Goal: Complete application form: Complete application form

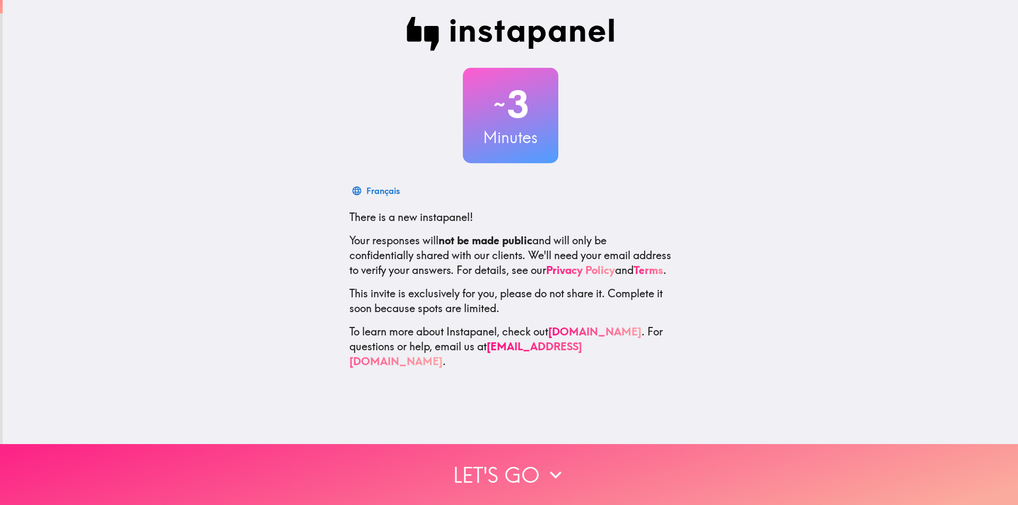
click at [535, 470] on button "Let's go" at bounding box center [509, 474] width 1018 height 61
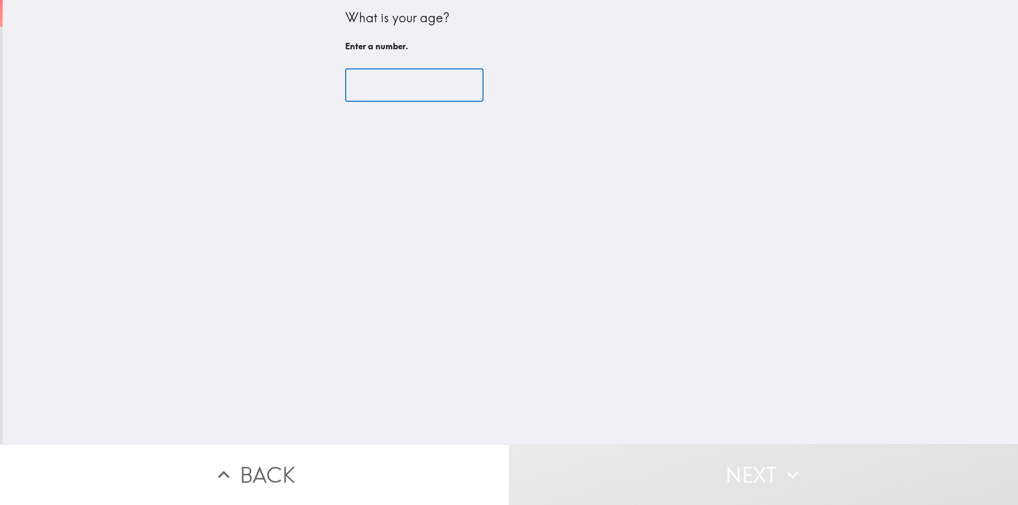
drag, startPoint x: 360, startPoint y: 95, endPoint x: 363, endPoint y: 89, distance: 7.4
click at [360, 94] on input "number" at bounding box center [414, 85] width 138 height 33
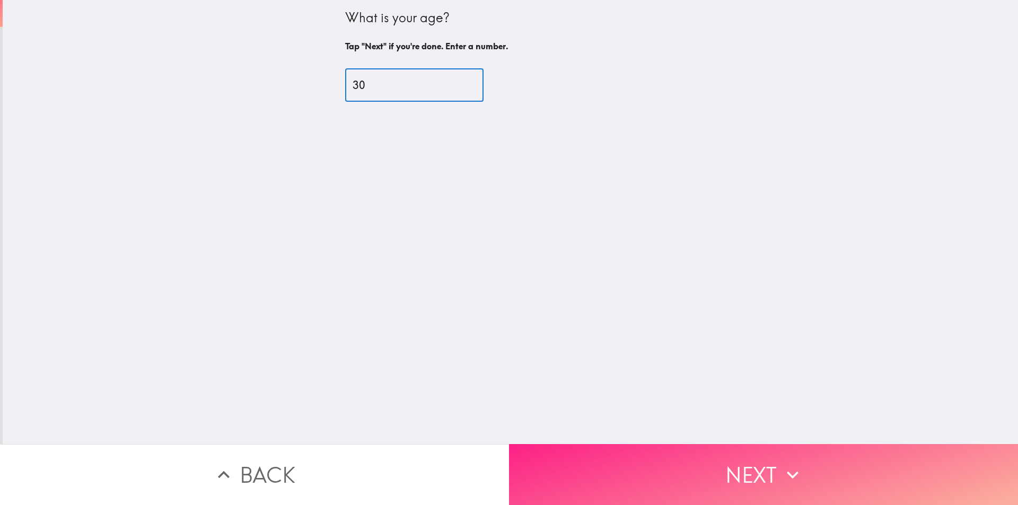
type input "30"
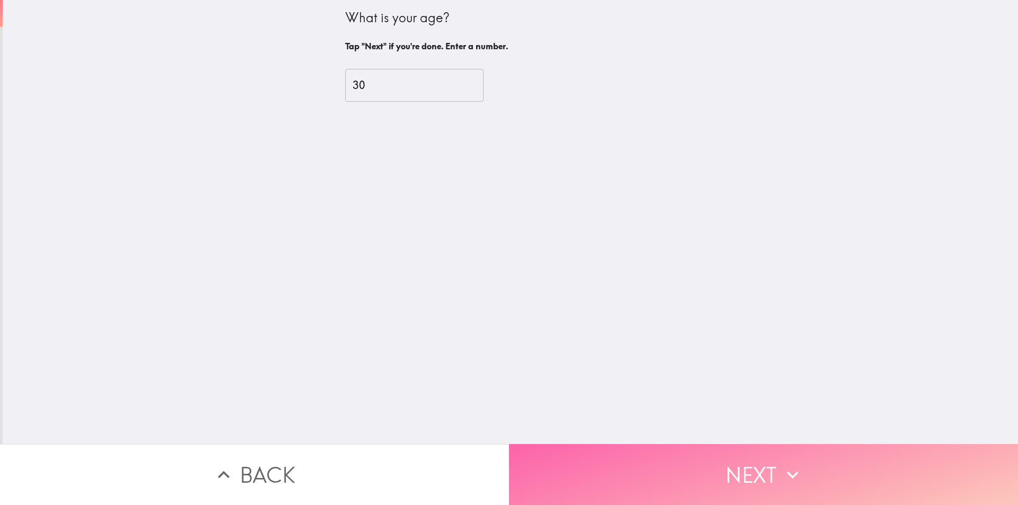
click at [682, 475] on button "Next" at bounding box center [763, 474] width 509 height 61
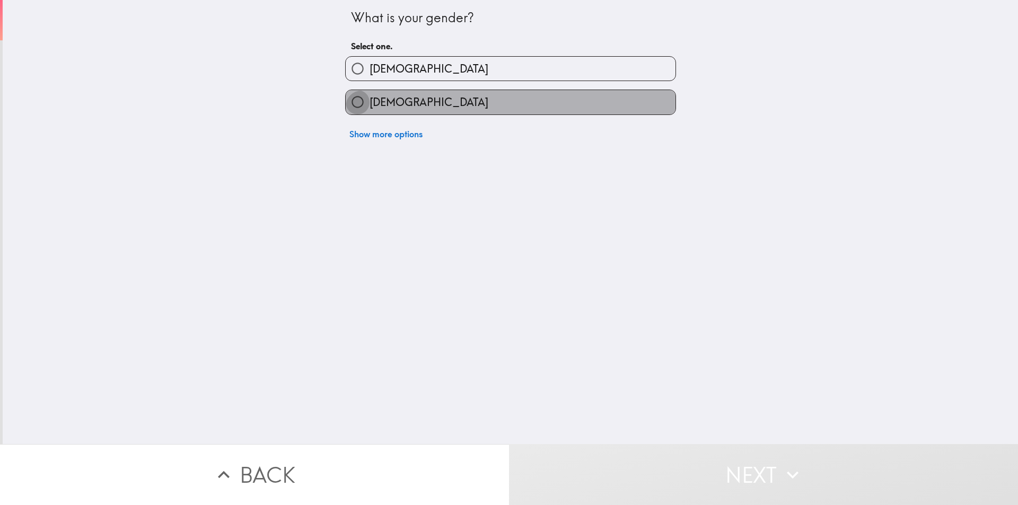
click at [359, 114] on input "[DEMOGRAPHIC_DATA]" at bounding box center [358, 102] width 24 height 24
radio input "true"
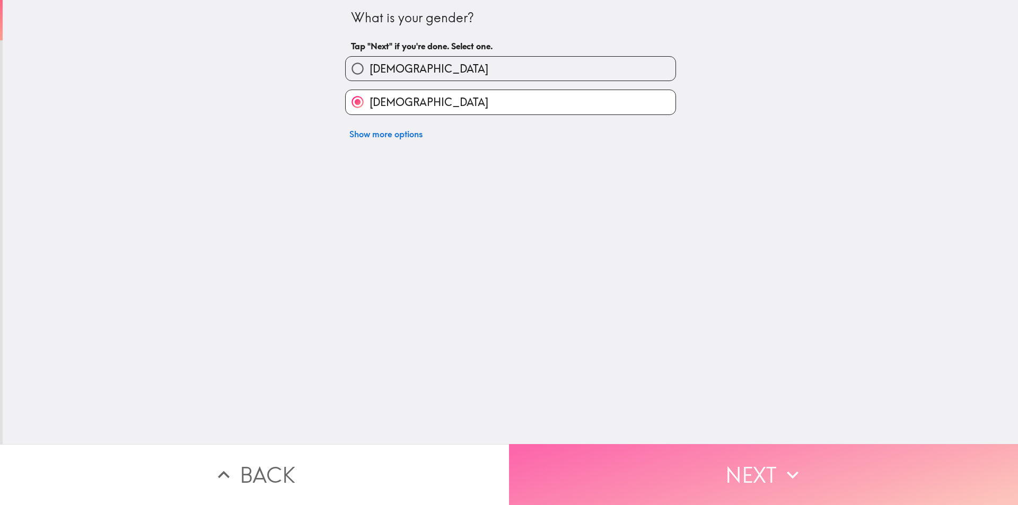
click at [749, 465] on button "Next" at bounding box center [763, 474] width 509 height 61
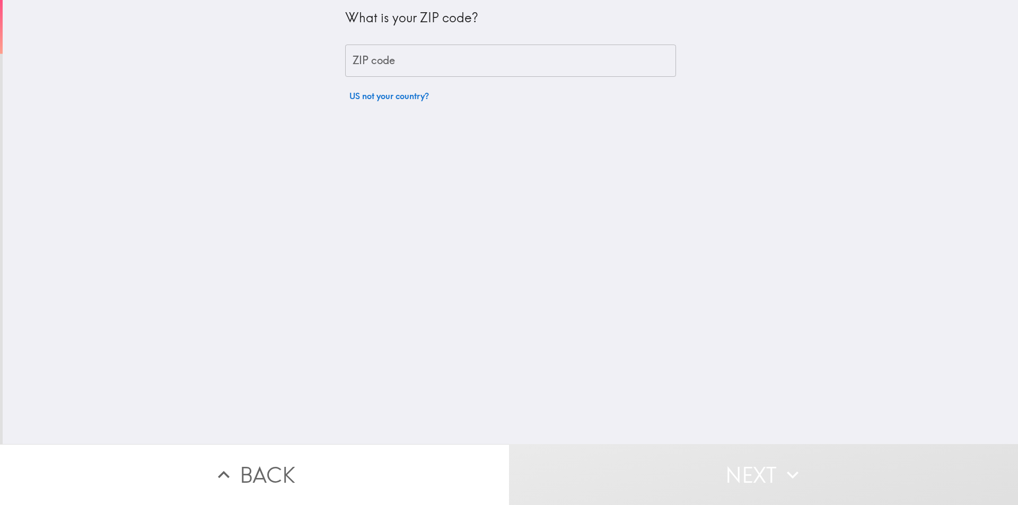
click at [392, 65] on input "ZIP code" at bounding box center [510, 61] width 331 height 33
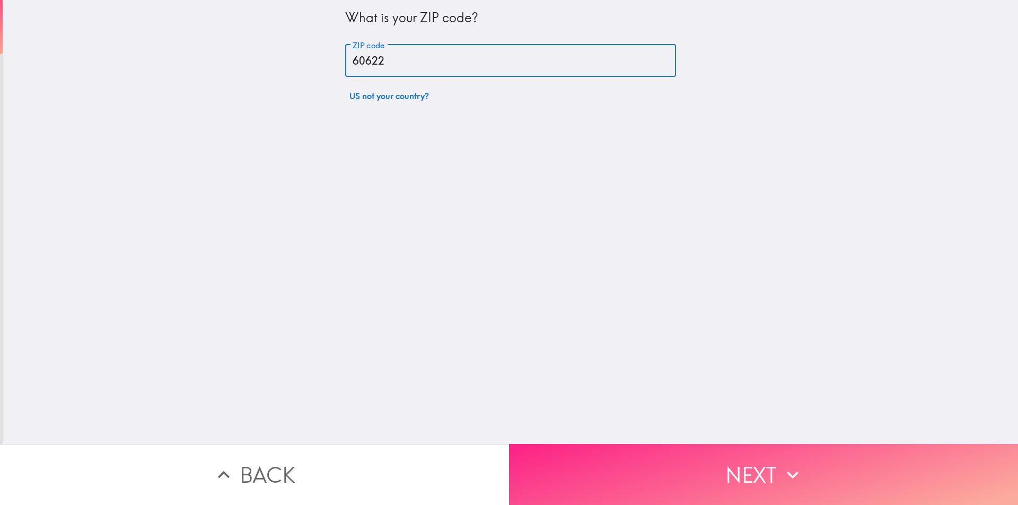
type input "60622"
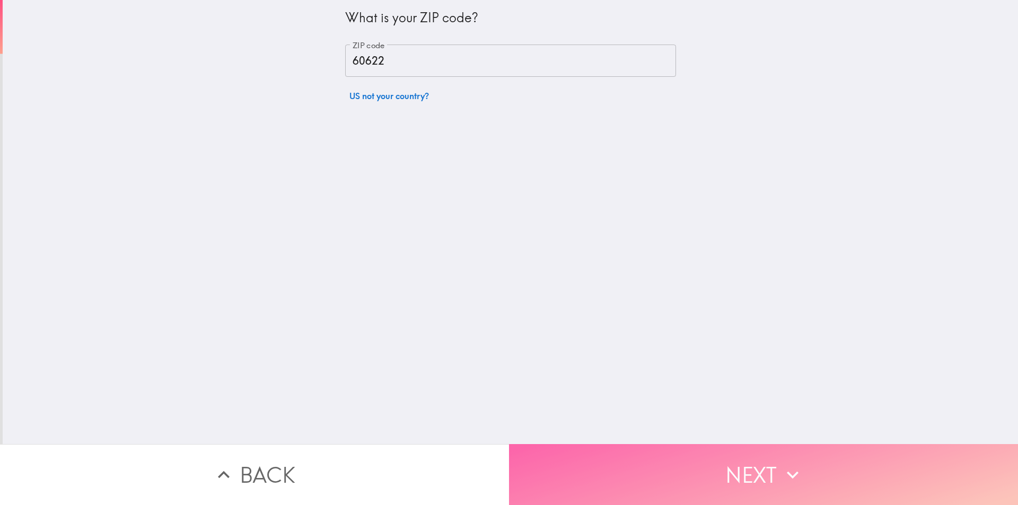
click at [717, 466] on button "Next" at bounding box center [763, 474] width 509 height 61
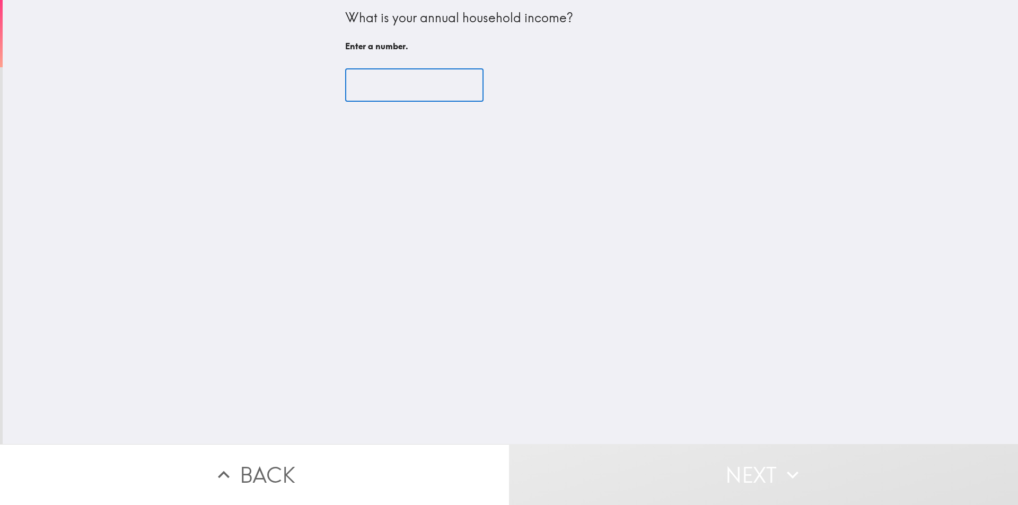
click at [353, 89] on input "number" at bounding box center [414, 85] width 138 height 33
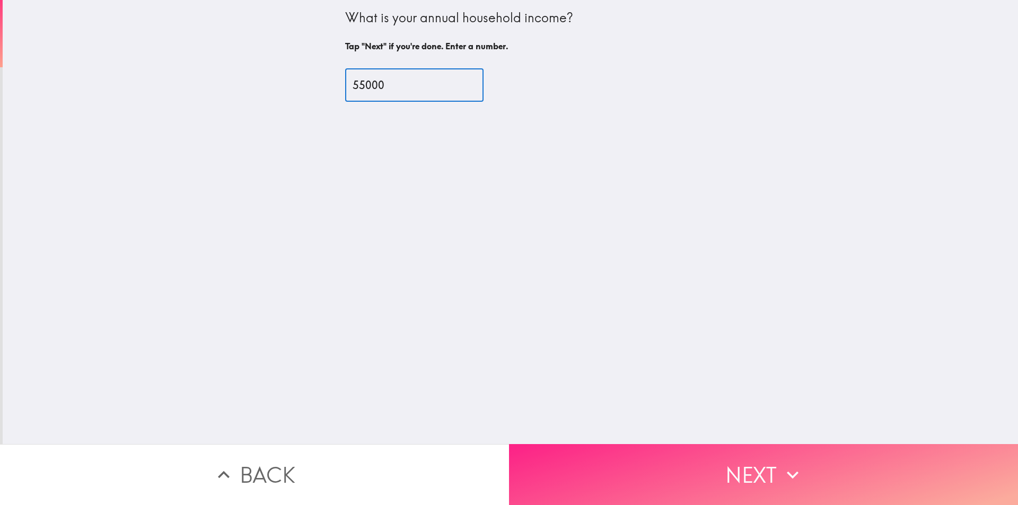
type input "55000"
click at [695, 473] on button "Next" at bounding box center [763, 474] width 509 height 61
